Goal: Navigation & Orientation: Find specific page/section

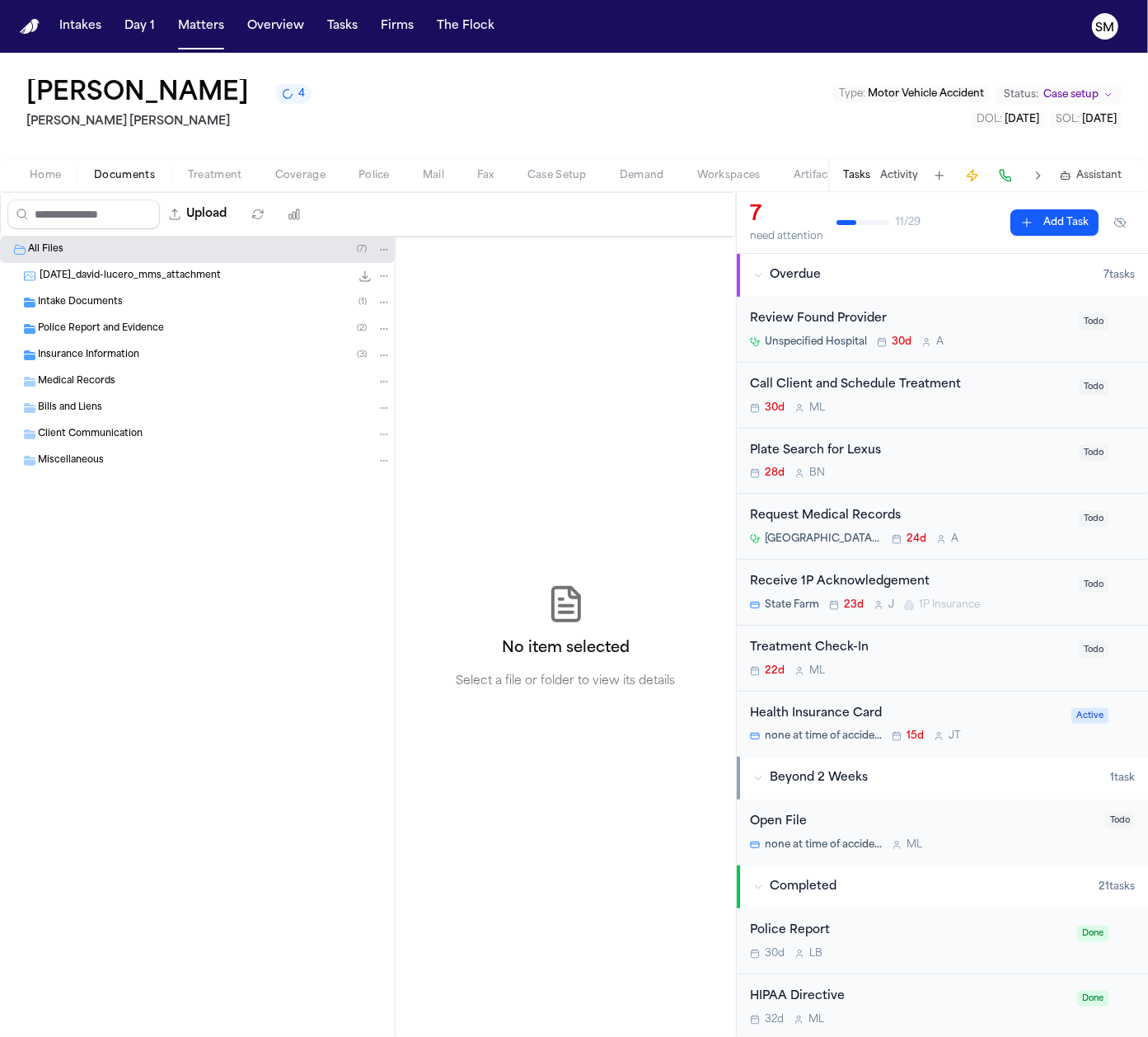
click at [458, 140] on div "[PERSON_NAME] 4 [PERSON_NAME] [PERSON_NAME] Type : Motor Vehicle Accident Statu…" at bounding box center [574, 105] width 1148 height 105
click at [47, 173] on span "Home" at bounding box center [45, 175] width 31 height 13
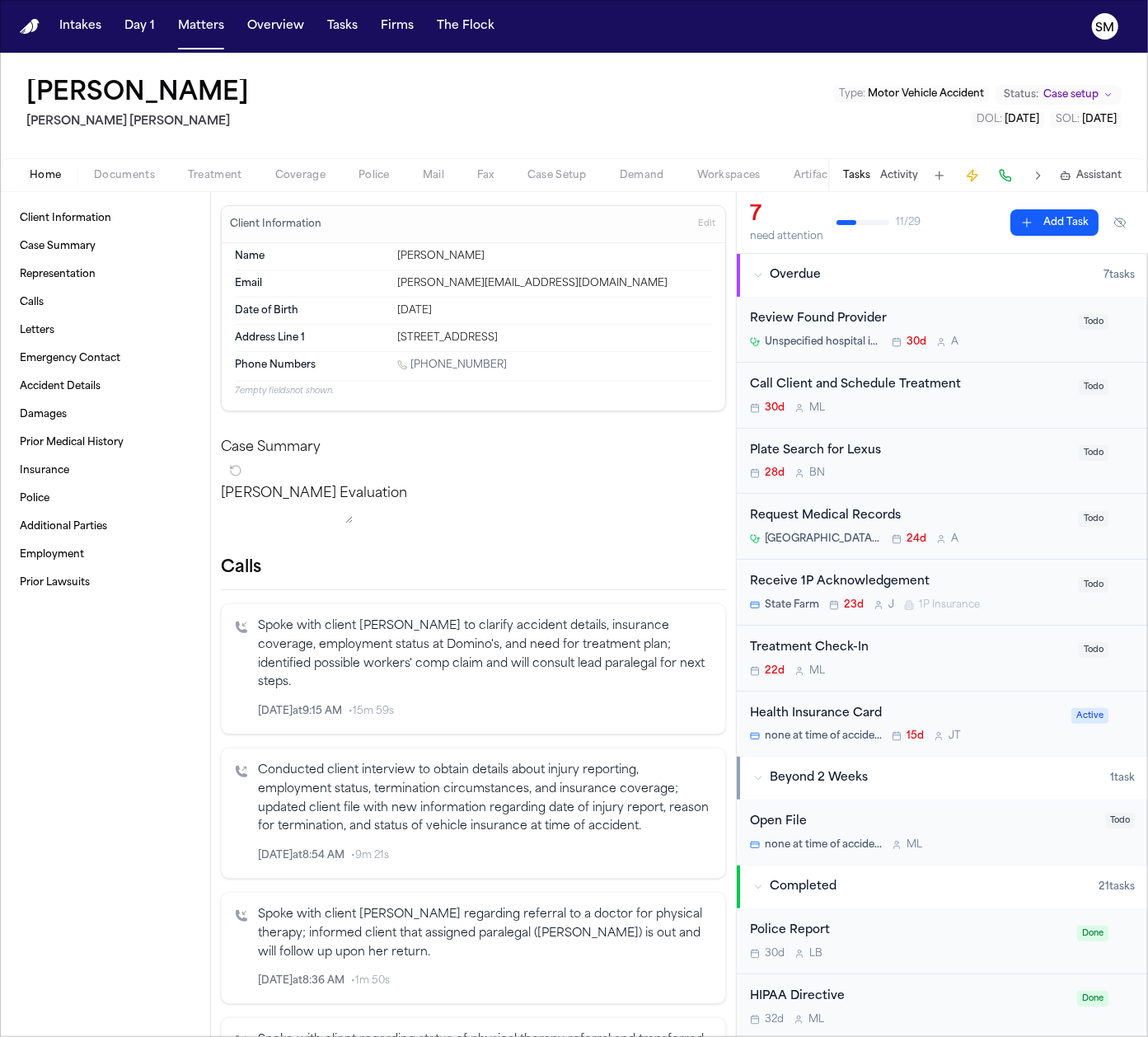
click at [721, 111] on div "[PERSON_NAME] [PERSON_NAME] Type : Motor Vehicle Accident Status: Case setup DO…" at bounding box center [574, 105] width 1148 height 105
click at [97, 173] on span "Documents" at bounding box center [124, 175] width 61 height 13
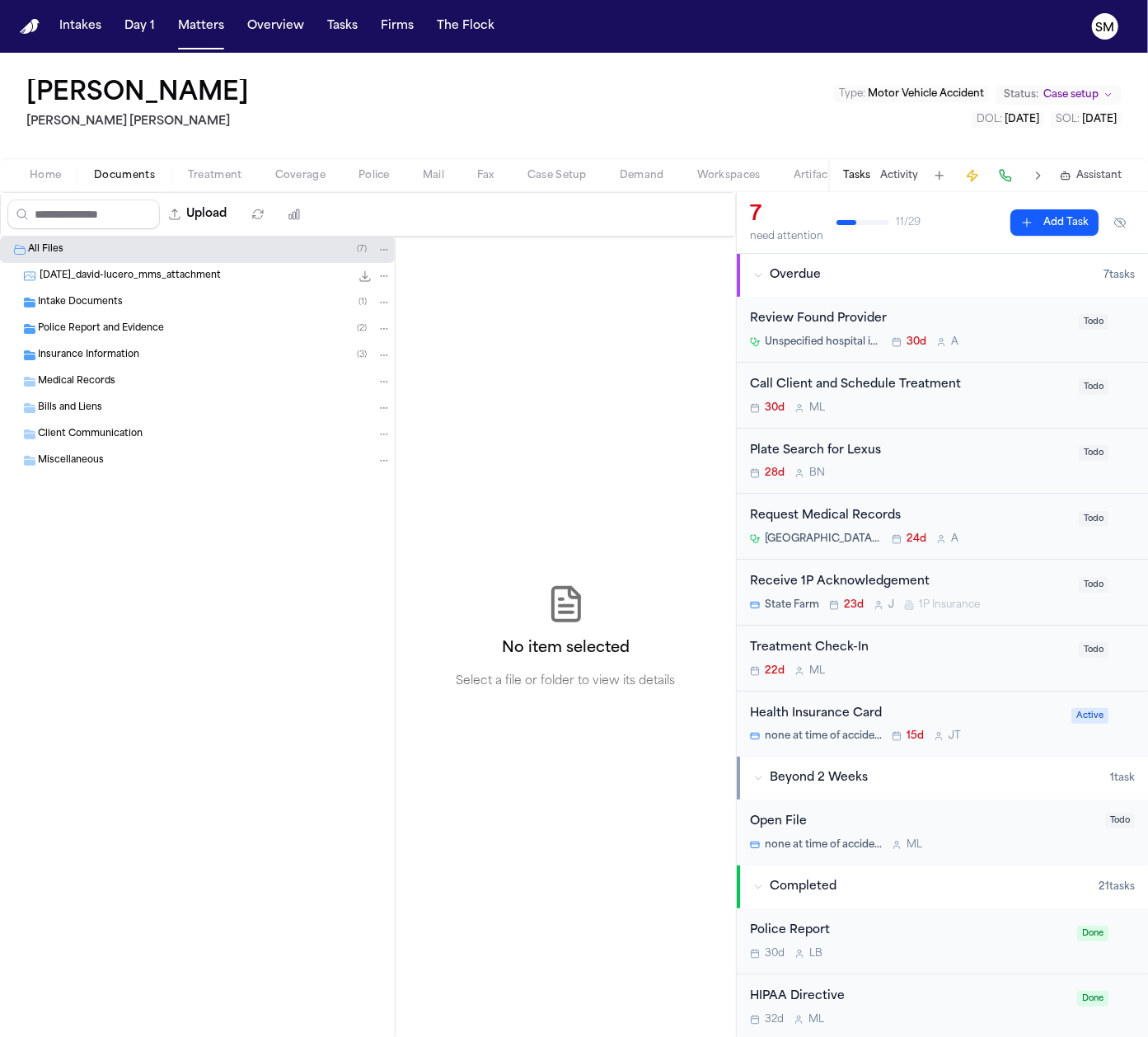
click at [53, 173] on span "Home" at bounding box center [45, 175] width 31 height 13
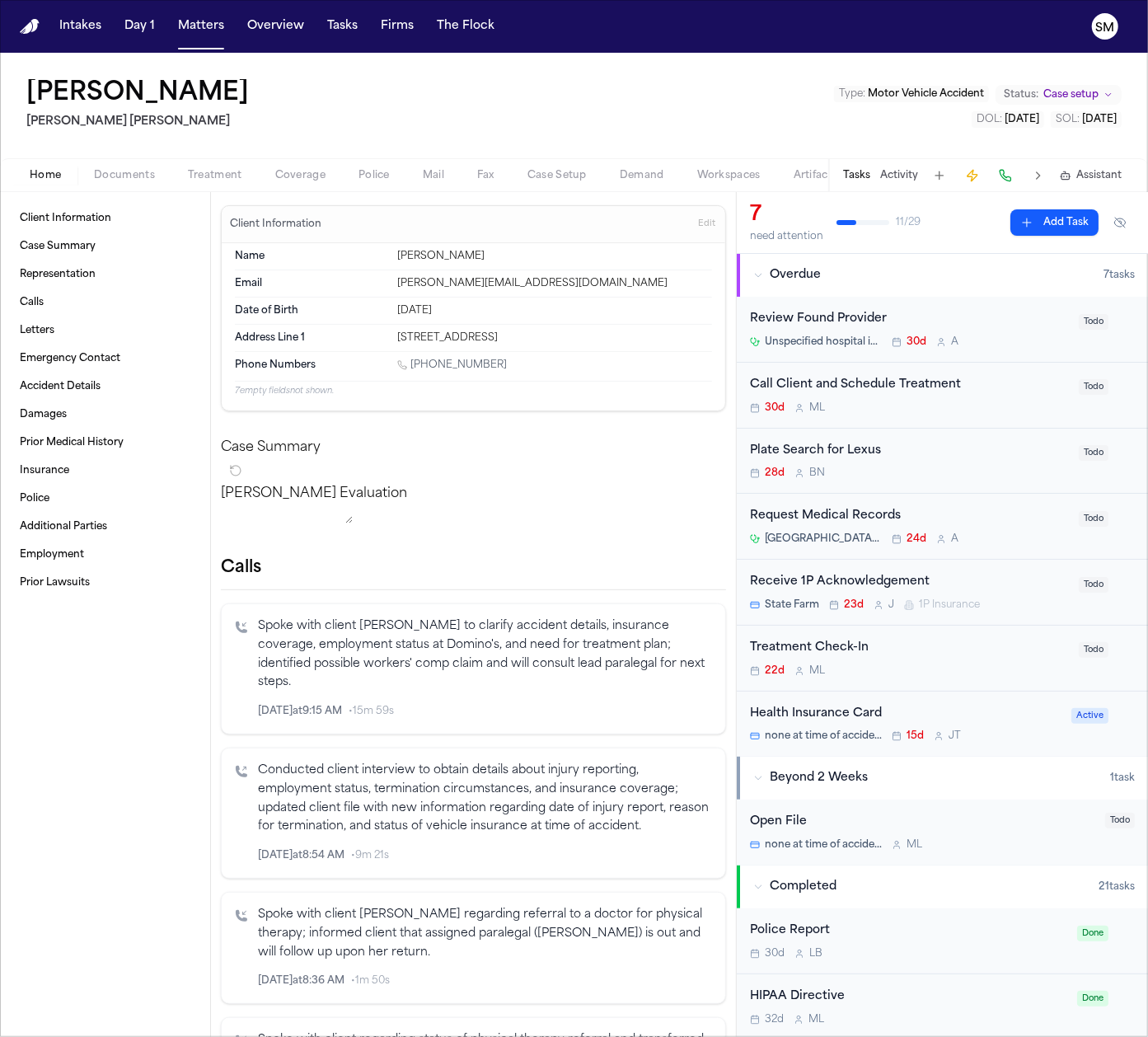
click at [406, 153] on div "[PERSON_NAME] [PERSON_NAME] Type : Motor Vehicle Accident Status: Case setup DO…" at bounding box center [574, 105] width 1148 height 105
click at [404, 126] on div "[PERSON_NAME] [PERSON_NAME] Type : Motor Vehicle Accident Status: Case setup DO…" at bounding box center [574, 105] width 1148 height 105
click at [409, 99] on div "[PERSON_NAME] [PERSON_NAME] Type : Motor Vehicle Accident Status: Case setup DO…" at bounding box center [574, 105] width 1148 height 105
click at [209, 169] on span "Treatment" at bounding box center [215, 175] width 54 height 13
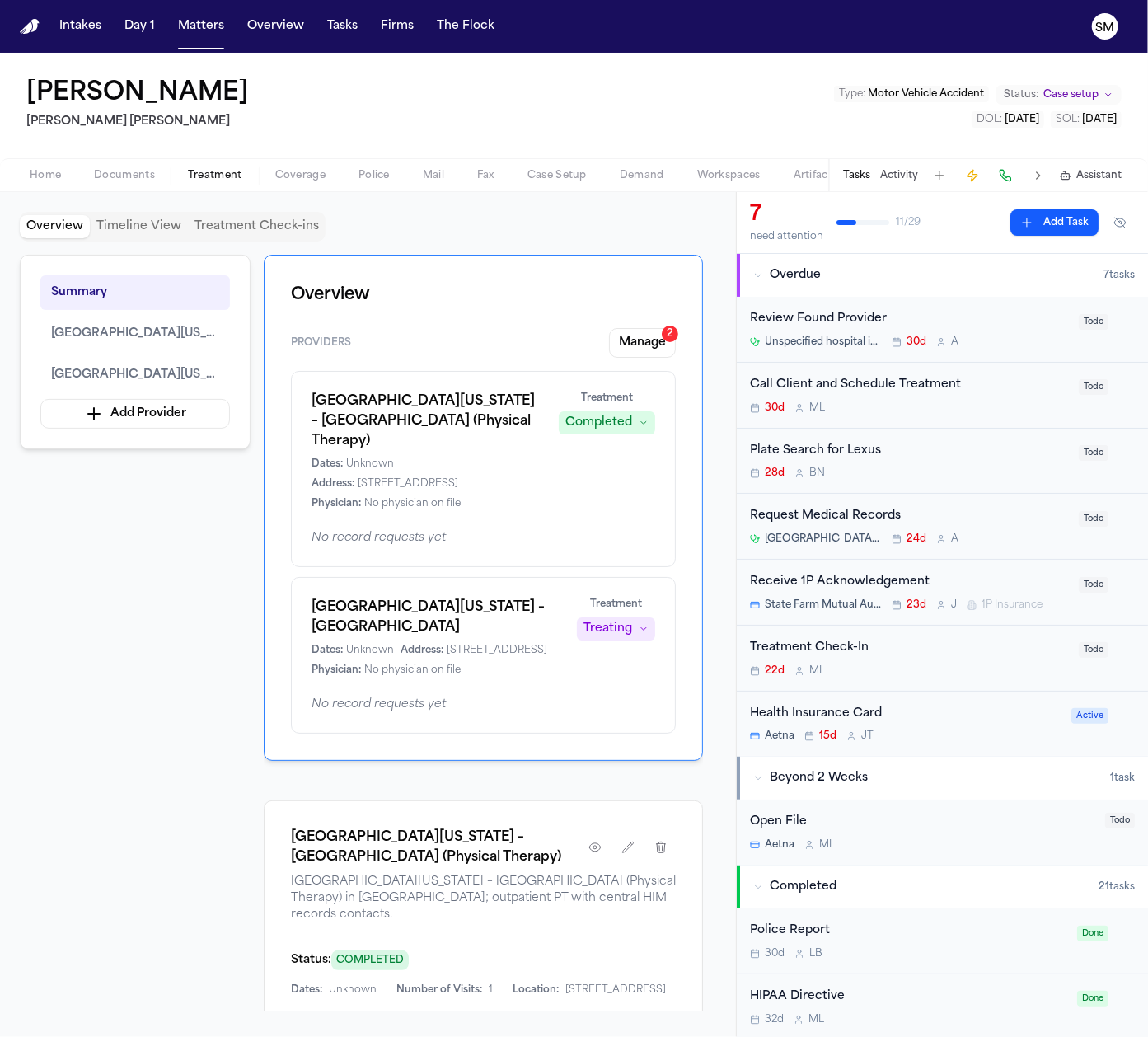
click at [139, 226] on button "Timeline View" at bounding box center [139, 226] width 99 height 23
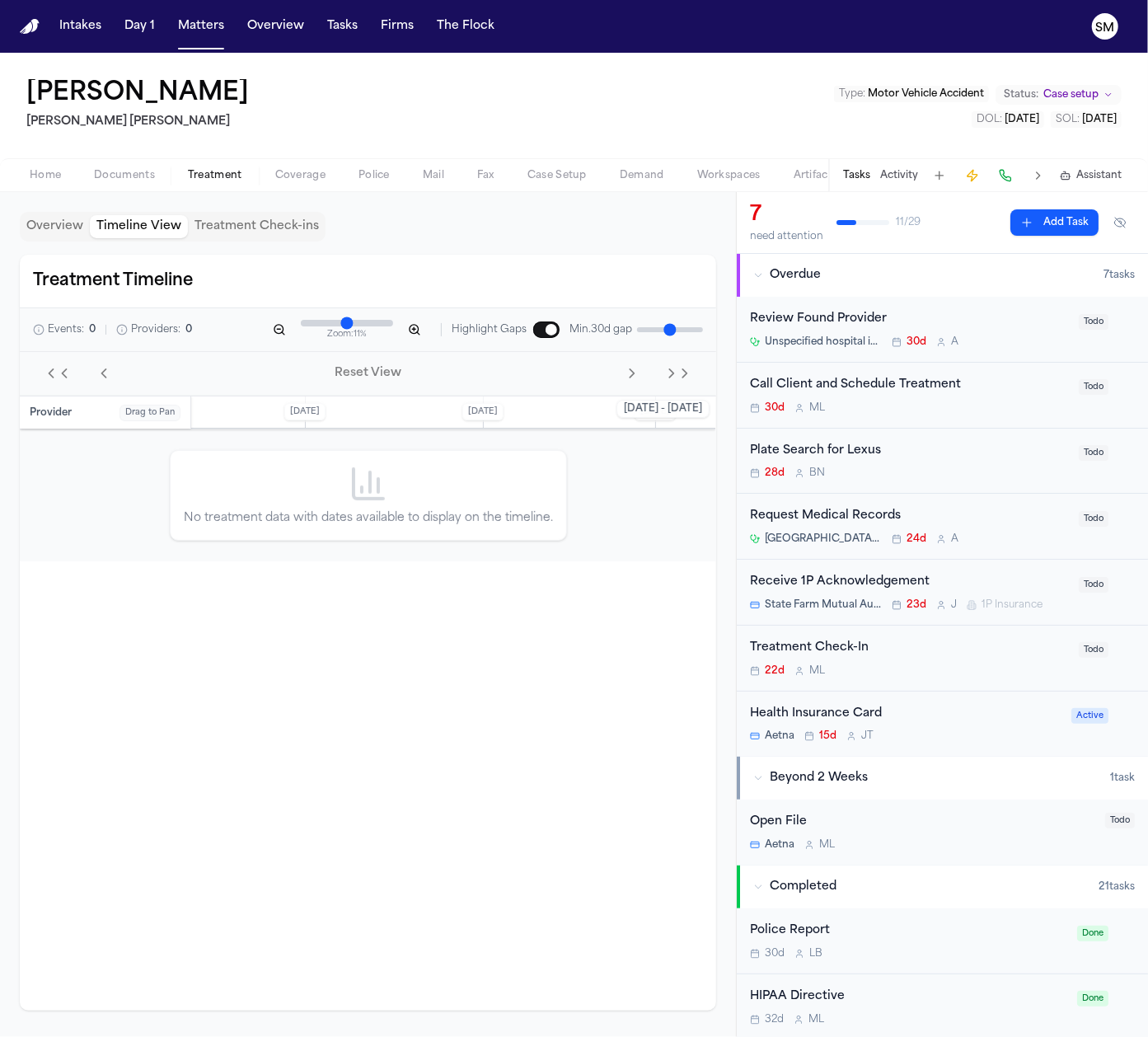
click at [254, 232] on button "Treatment Check-ins" at bounding box center [256, 226] width 138 height 23
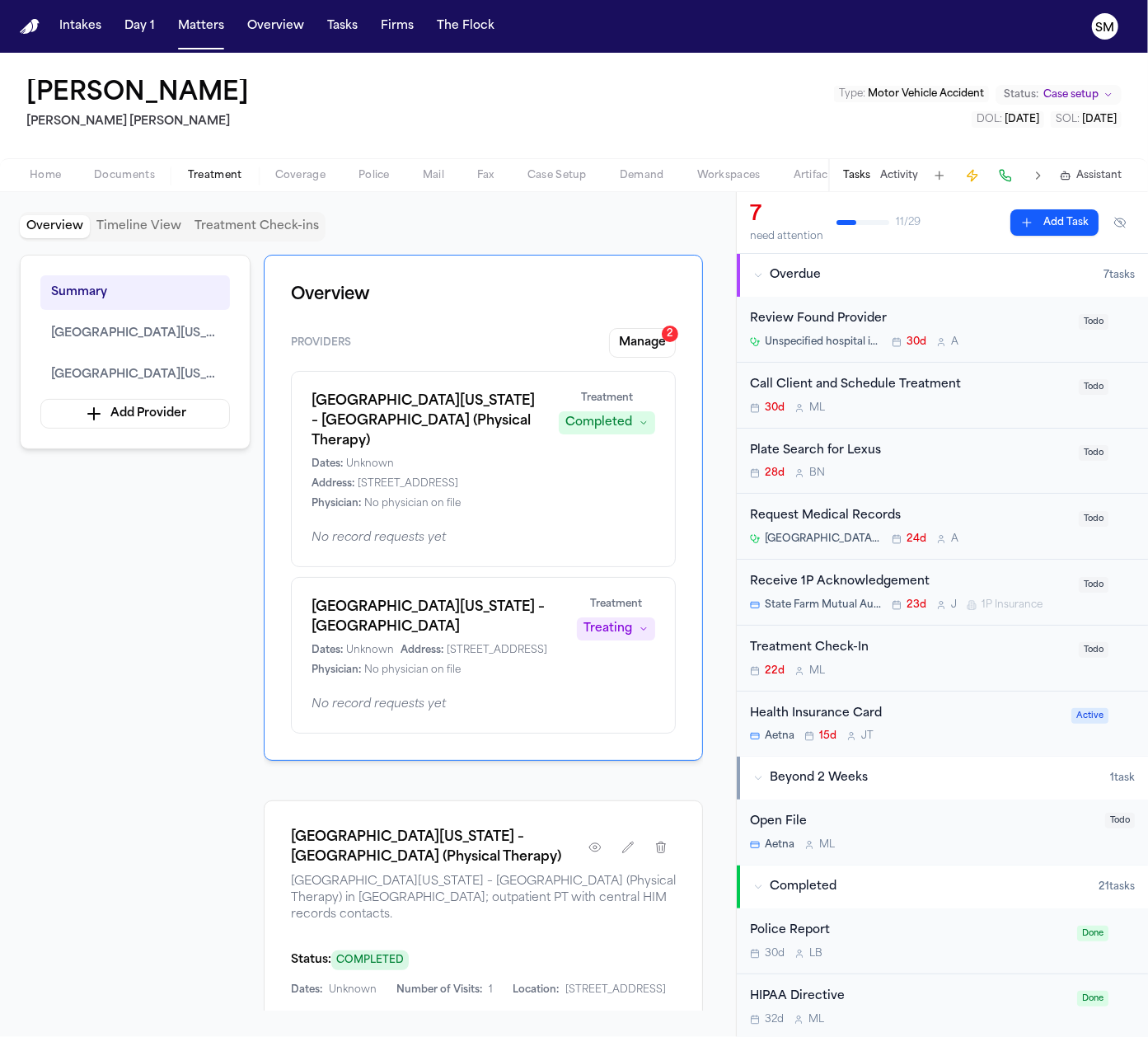
click at [48, 228] on button "Overview" at bounding box center [54, 226] width 70 height 23
click at [70, 532] on div "Summary [GEOGRAPHIC_DATA][US_STATE] – [GEOGRAPHIC_DATA] (Physical Therapy) [GEO…" at bounding box center [368, 632] width 696 height 755
click at [47, 169] on span "Home" at bounding box center [45, 175] width 31 height 13
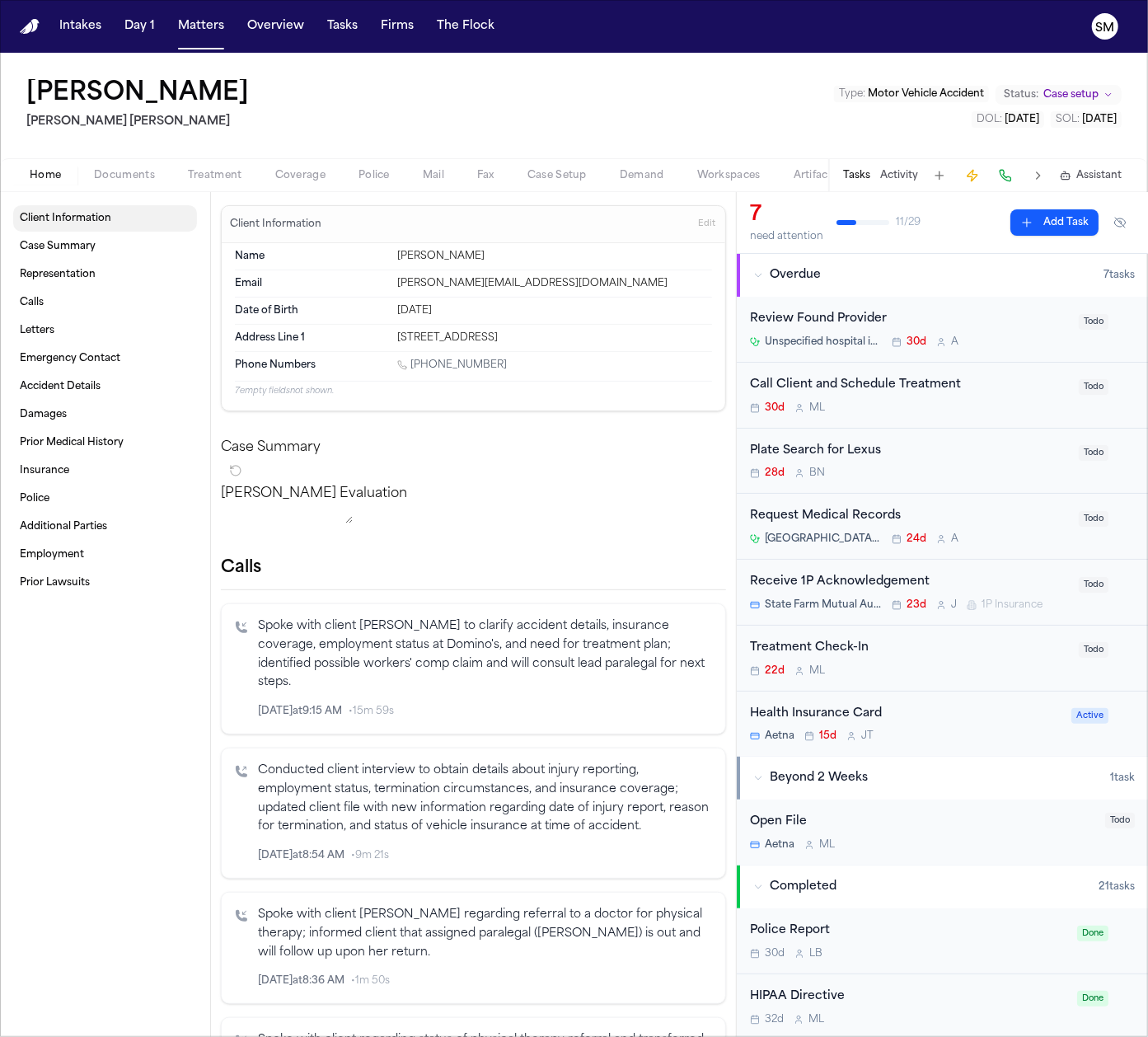
click at [84, 219] on span "Client Information" at bounding box center [65, 219] width 91 height 13
click at [74, 275] on span "Representation" at bounding box center [57, 274] width 76 height 13
click at [518, 87] on div "[PERSON_NAME] [PERSON_NAME] Type : Motor Vehicle Accident Status: Case setup DO…" at bounding box center [574, 105] width 1148 height 105
